Goal: Transaction & Acquisition: Purchase product/service

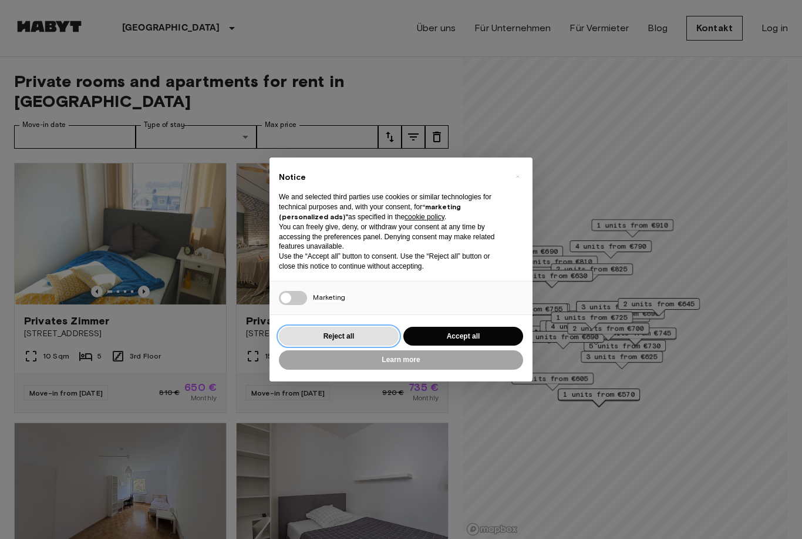
click at [357, 335] on button "Reject all" at bounding box center [339, 336] width 120 height 19
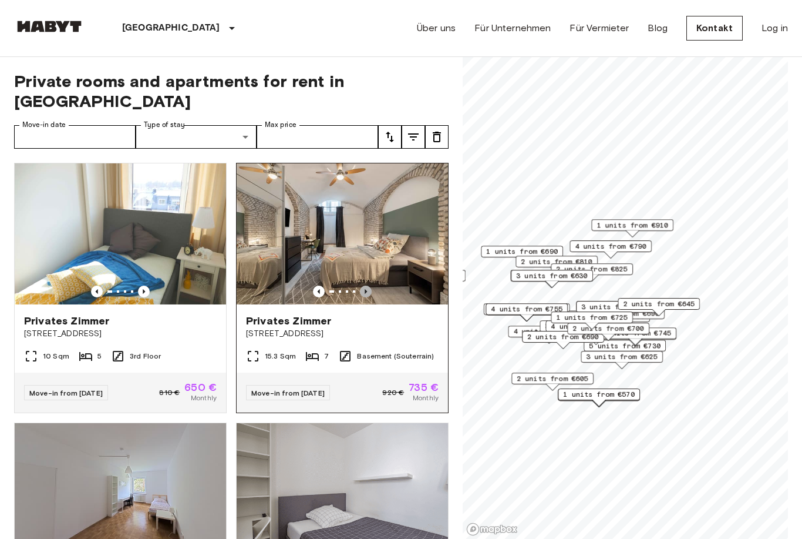
click at [366, 289] on icon "Previous image" at bounding box center [366, 291] width 2 height 5
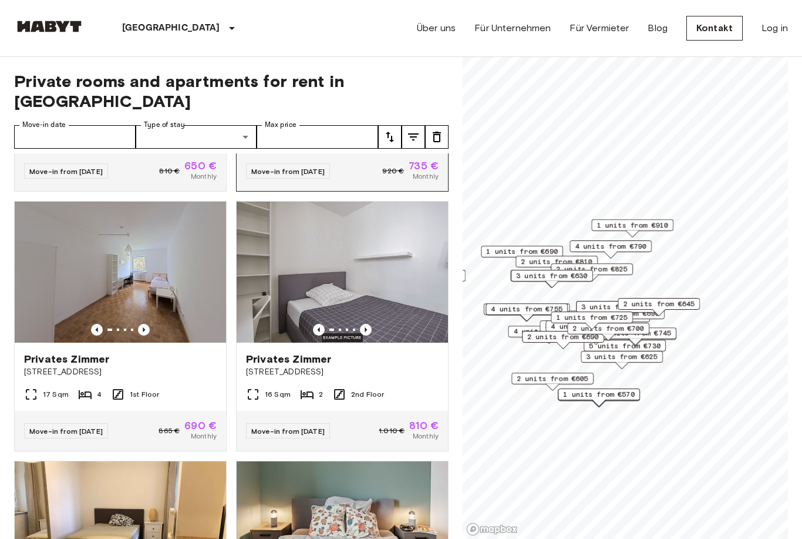
scroll to position [239, 0]
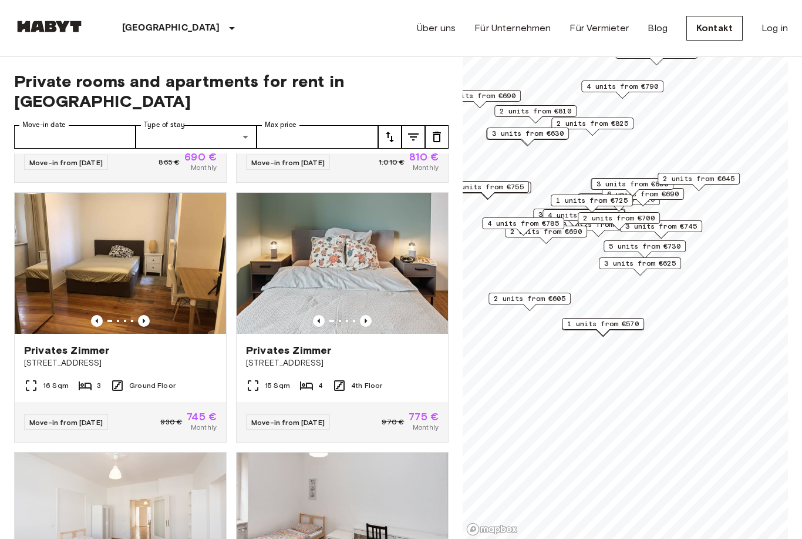
scroll to position [490, 0]
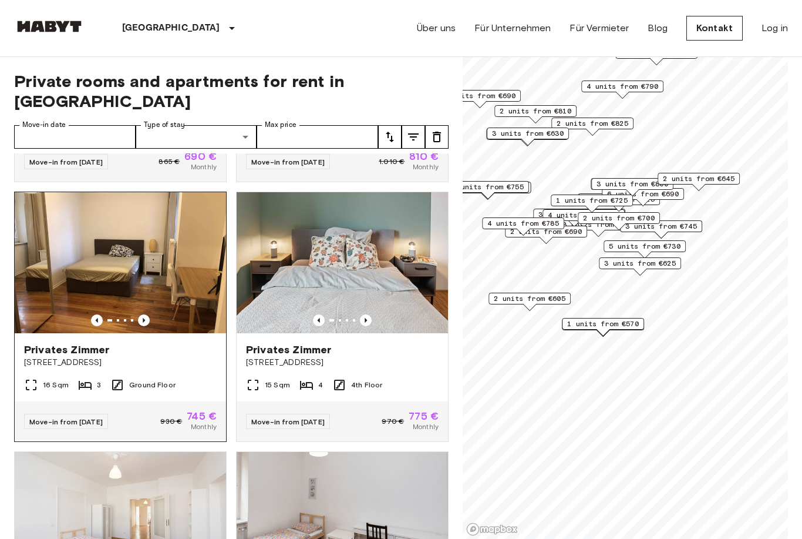
click at [150, 294] on img at bounding box center [120, 262] width 211 height 141
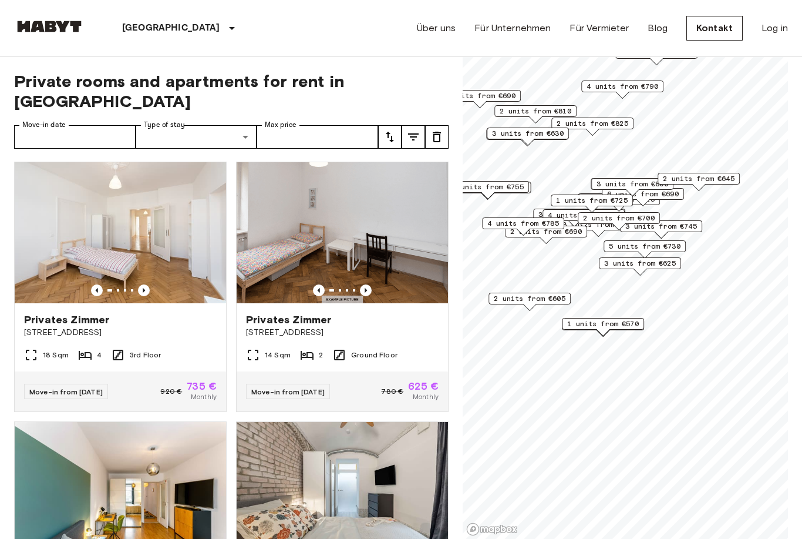
scroll to position [782, 0]
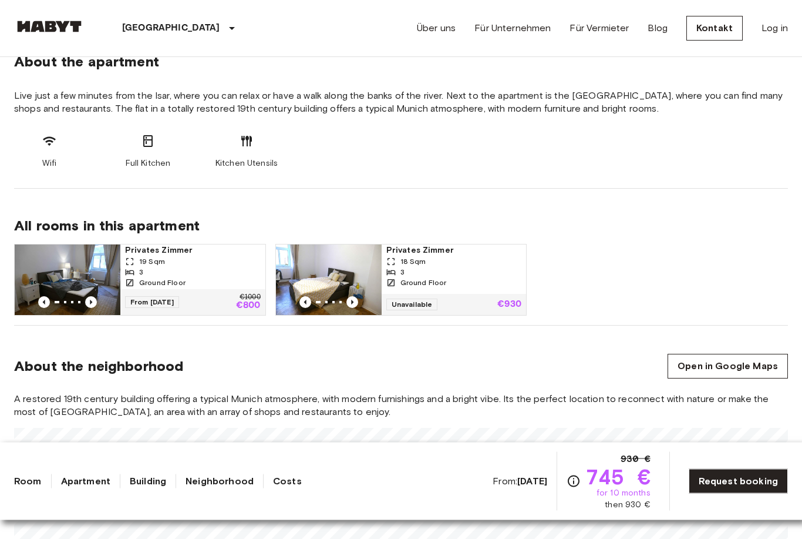
scroll to position [412, 0]
